Goal: Find specific page/section: Find specific page/section

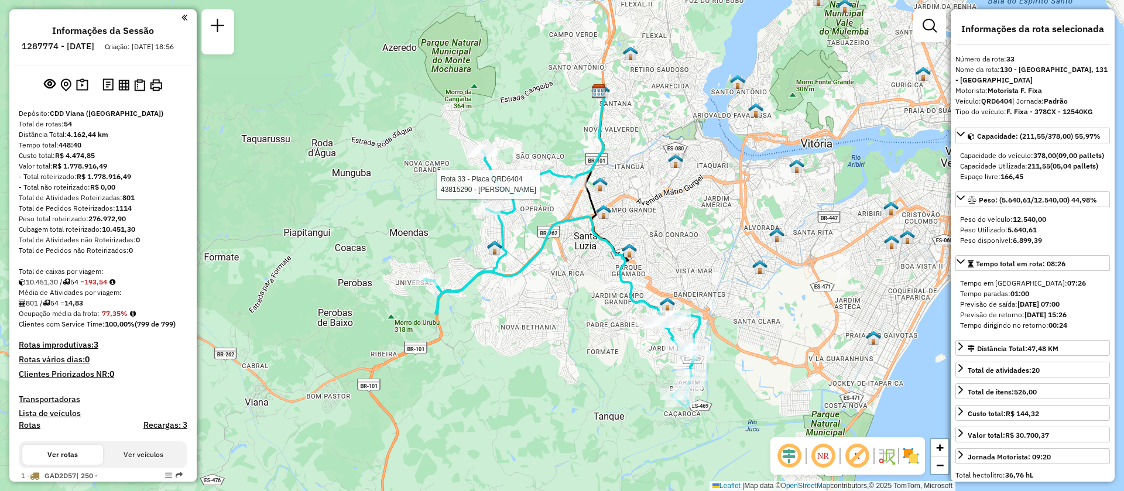
select select "**********"
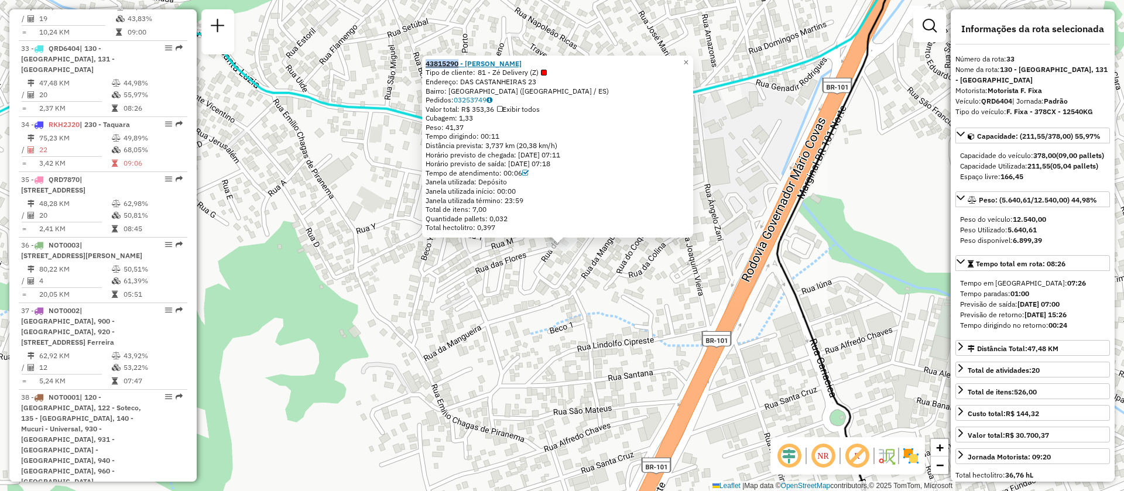
drag, startPoint x: 428, startPoint y: 64, endPoint x: 462, endPoint y: 64, distance: 33.9
click at [462, 64] on div "43815290 - [PERSON_NAME] Tipo de cliente: 81 - Zé Delivery (Z) Endereço: DAS CA…" at bounding box center [557, 147] width 271 height 182
copy strong "43815290"
